Goal: Transaction & Acquisition: Purchase product/service

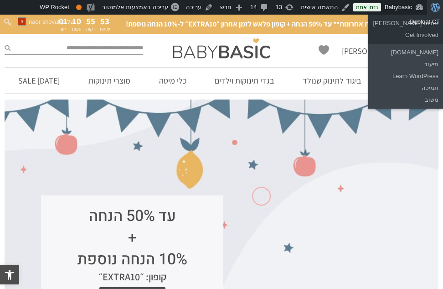
click at [415, 153] on div "עד 50% הנחה + 10% הנחה נוספת קופון: ״EXTRA10״ לרכישה" at bounding box center [222, 220] width 434 height 242
click at [438, 9] on span "סרגל כלים" at bounding box center [436, 6] width 7 height 13
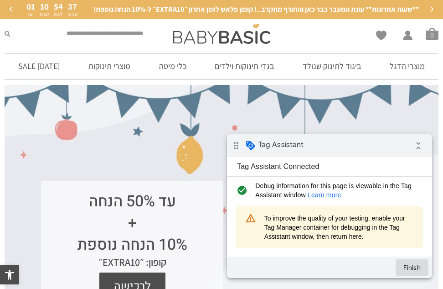
click at [418, 270] on button "Finish" at bounding box center [412, 267] width 33 height 16
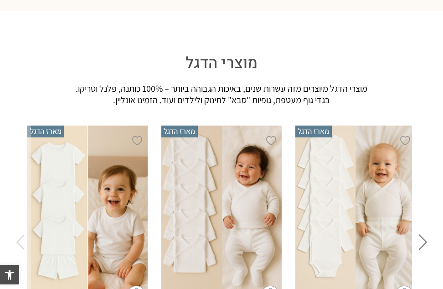
scroll to position [1141, 0]
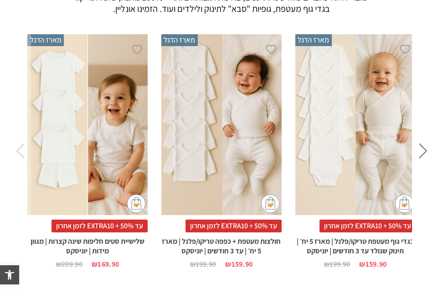
click at [246, 129] on div "x בחירת סוג בד טריקו (עונת מעבר/קיץ) פלנל (חורף)" at bounding box center [222, 124] width 120 height 181
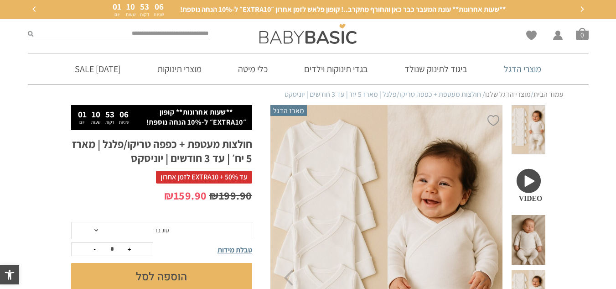
click at [443, 74] on link "מוצרי הדגל" at bounding box center [522, 68] width 65 height 31
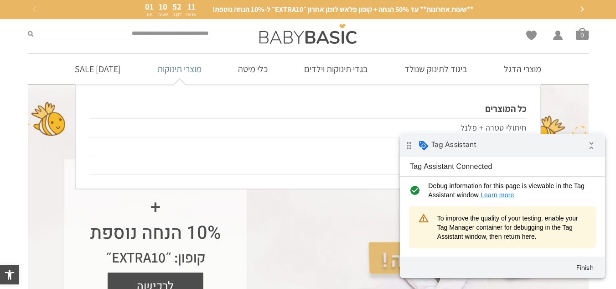
click at [193, 67] on link "מוצרי תינוקות" at bounding box center [180, 68] width 72 height 31
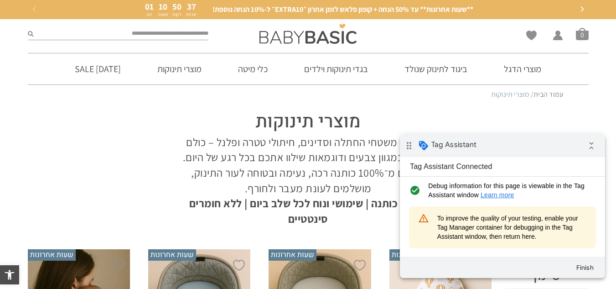
scroll to position [182, 0]
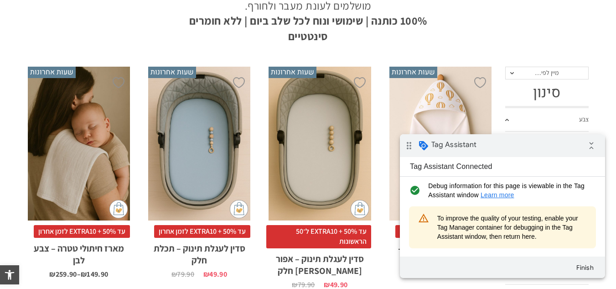
click at [320, 150] on div "x הוספה לסל" at bounding box center [320, 144] width 102 height 154
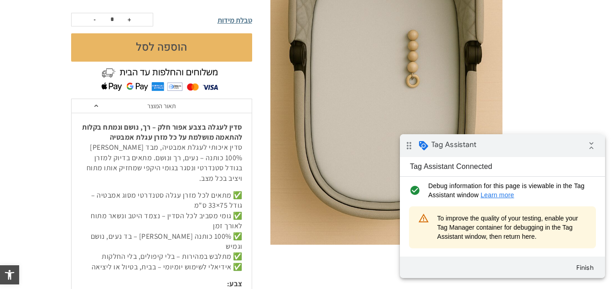
scroll to position [411, 0]
